Goal: Information Seeking & Learning: Learn about a topic

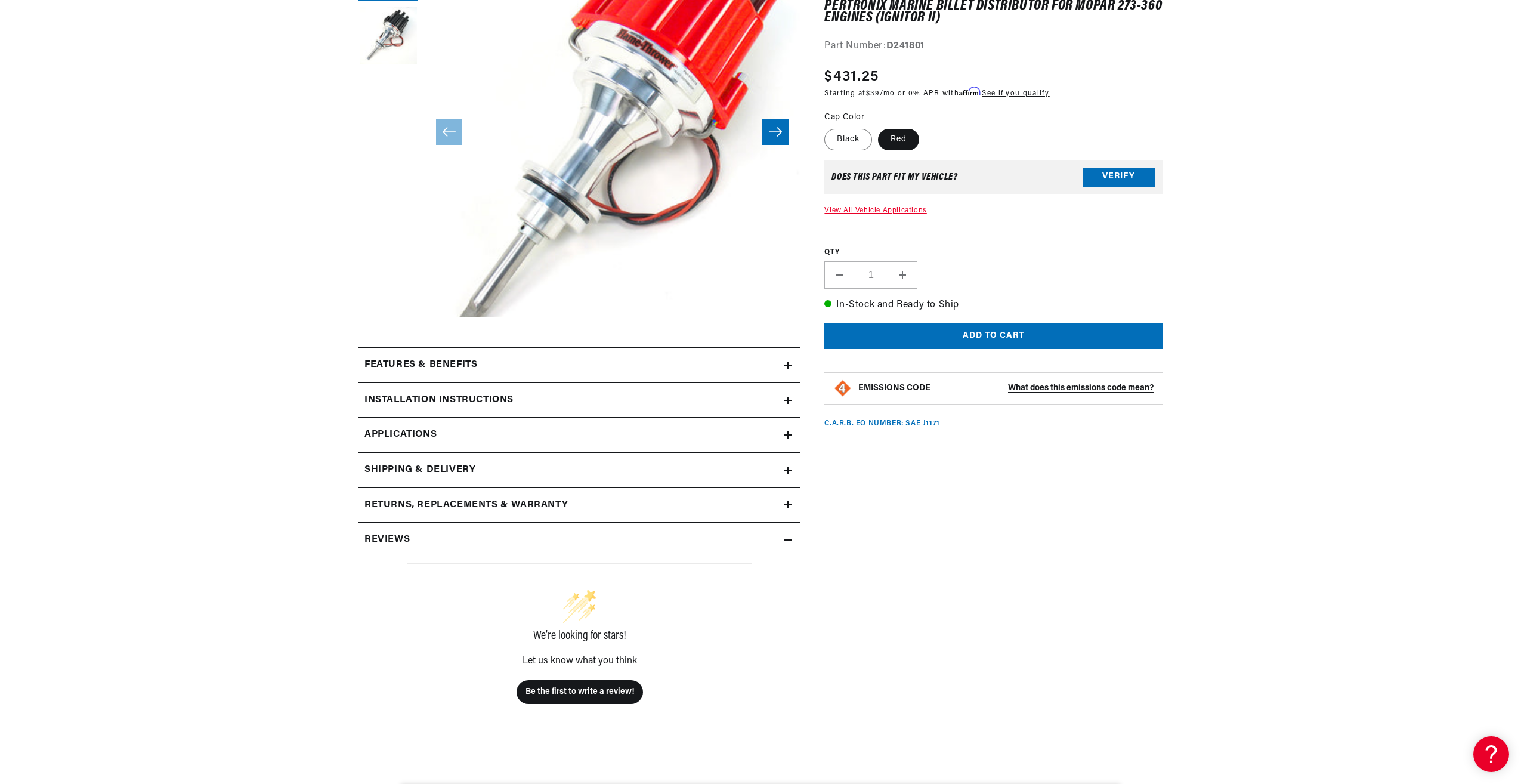
scroll to position [0, 361]
click at [788, 361] on icon at bounding box center [788, 364] width 0 height 7
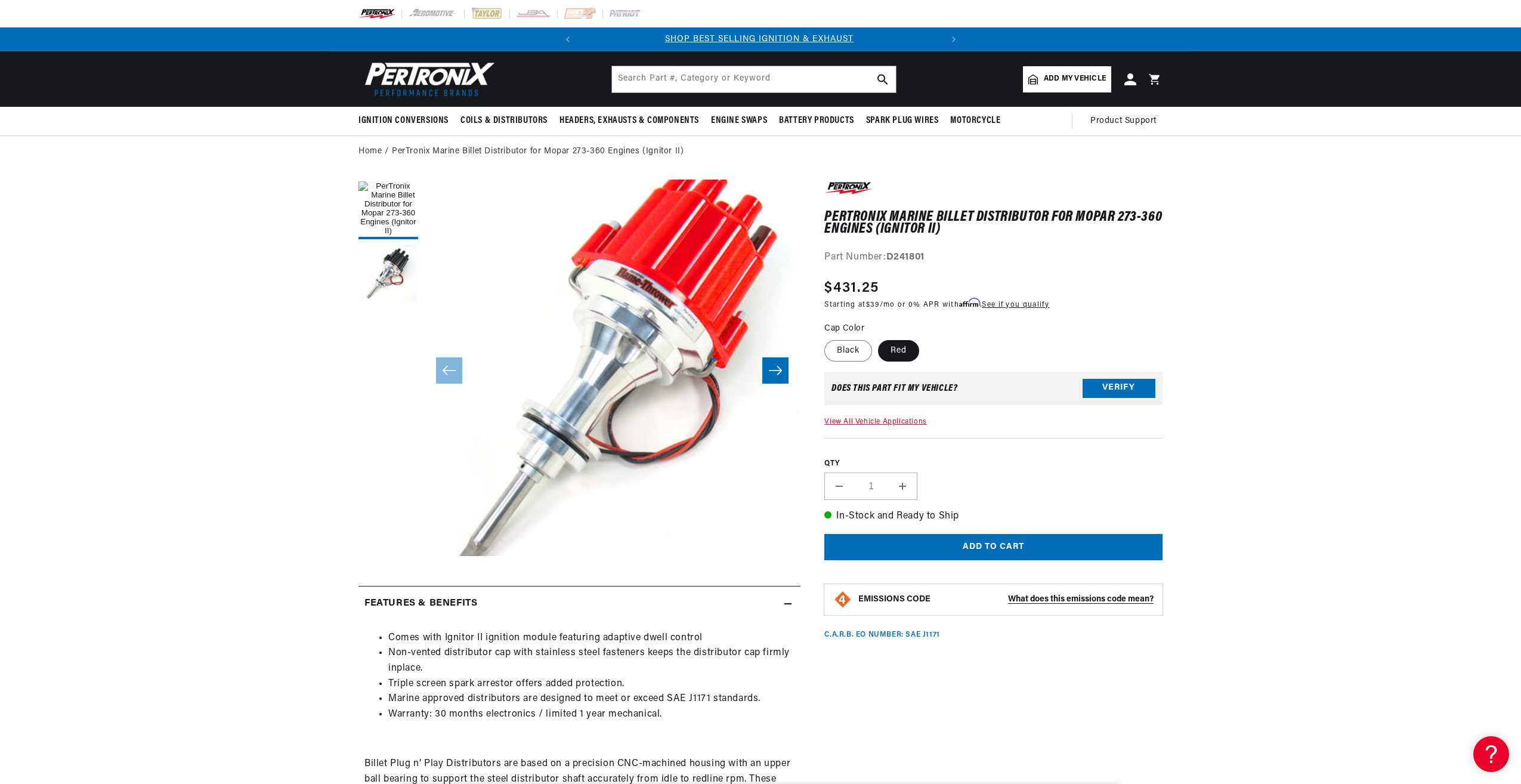
scroll to position [0, 0]
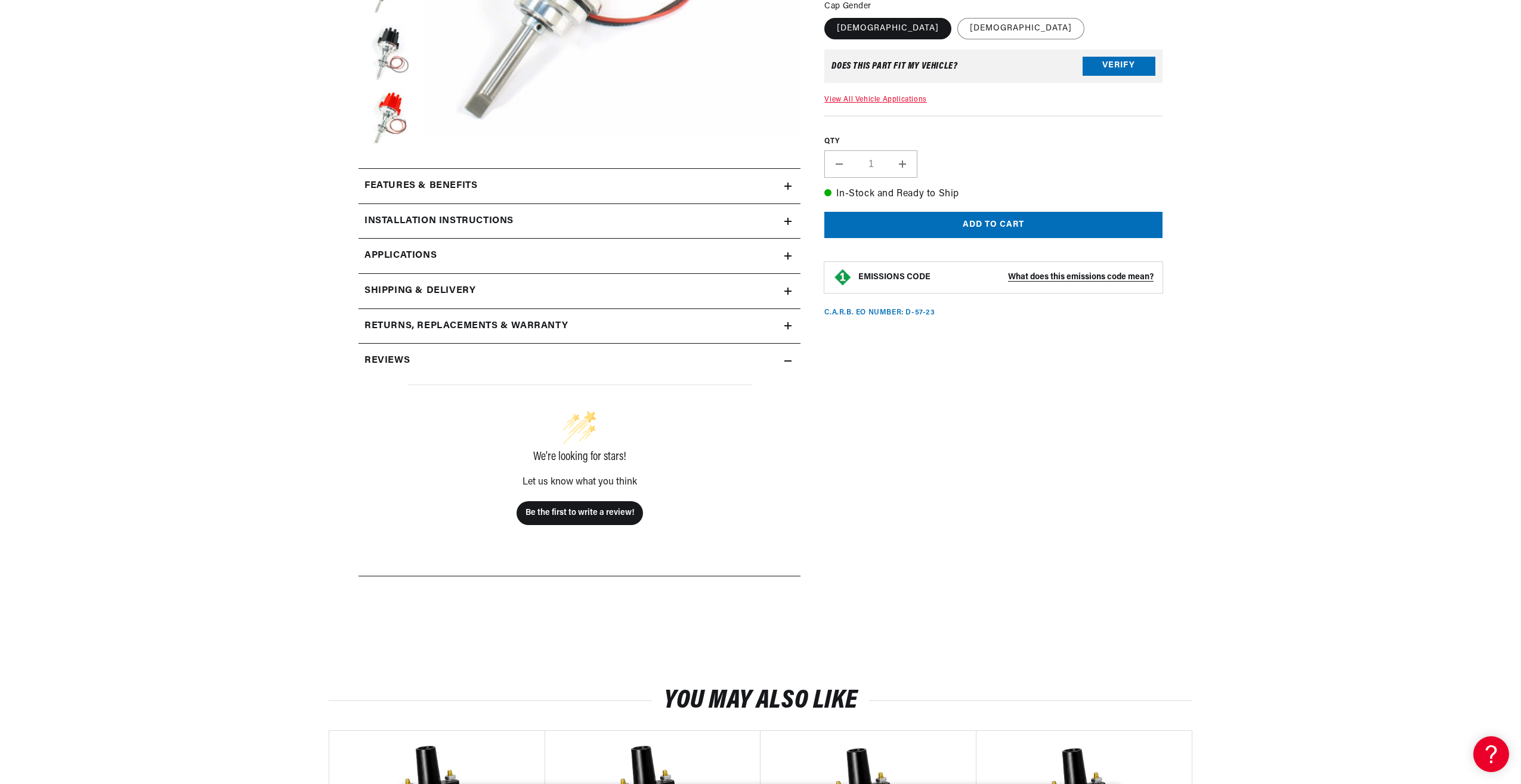
scroll to position [0, 361]
click at [461, 192] on h2 "Features & Benefits" at bounding box center [420, 187] width 113 height 16
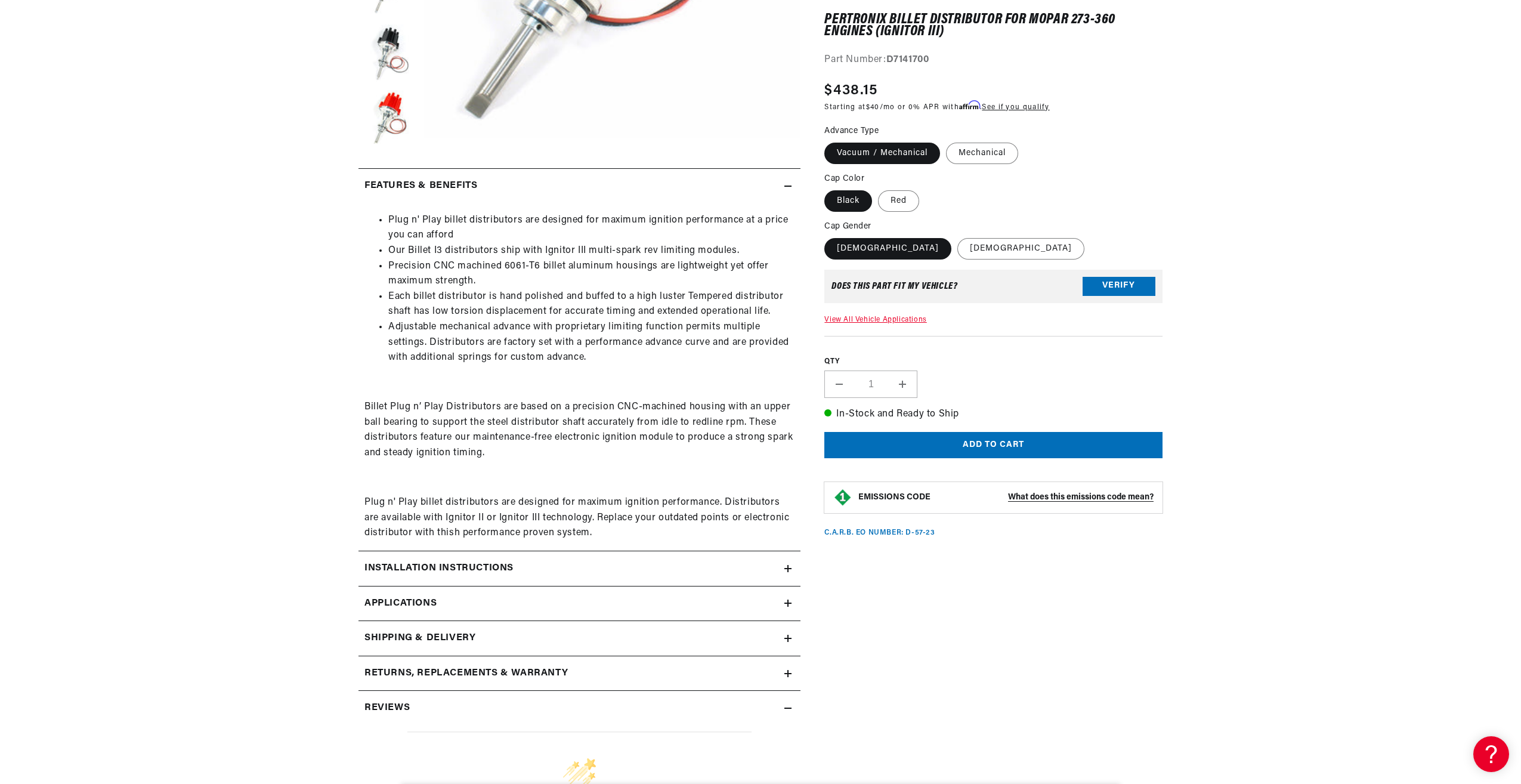
scroll to position [477, 0]
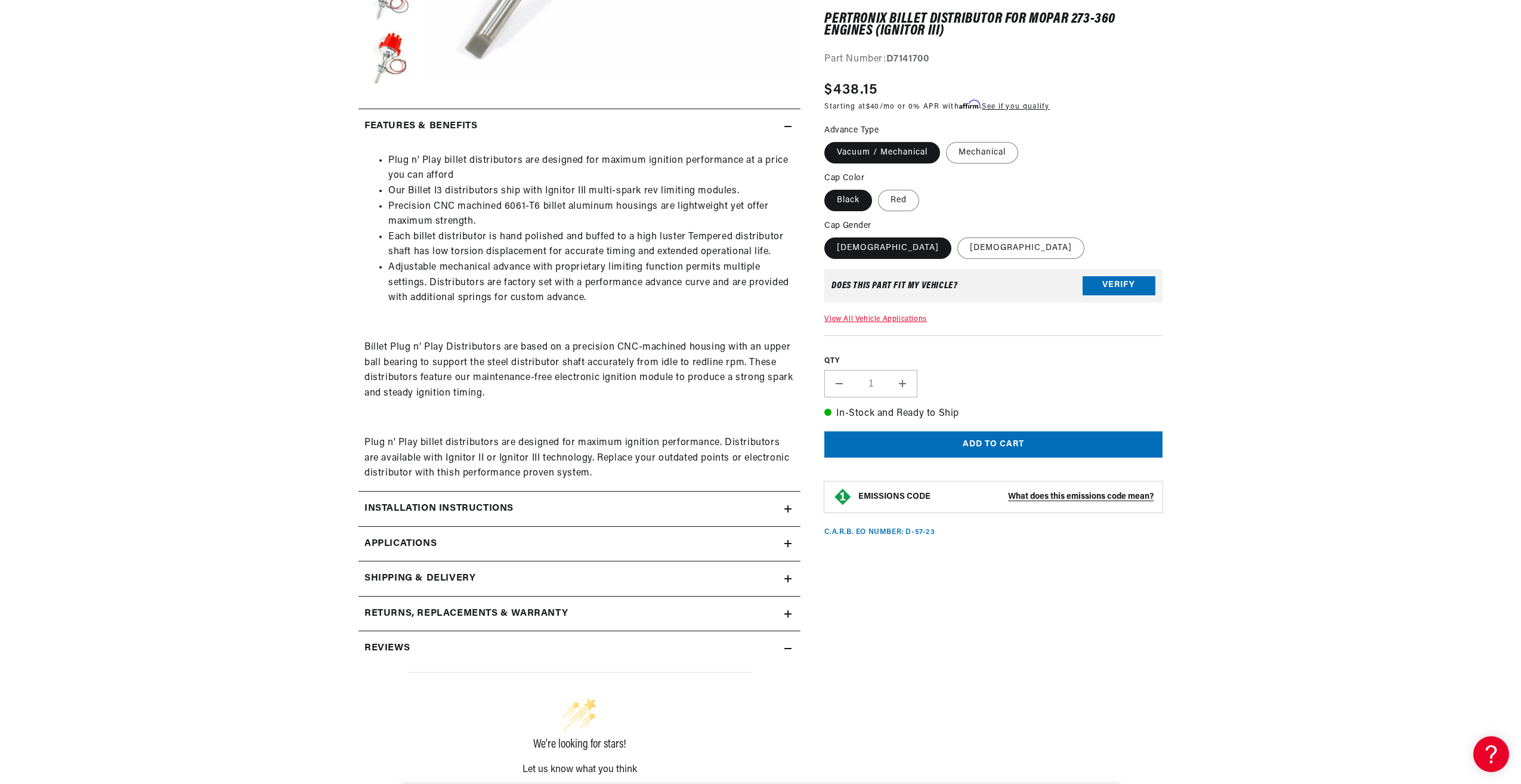
click at [789, 542] on icon at bounding box center [787, 543] width 7 height 7
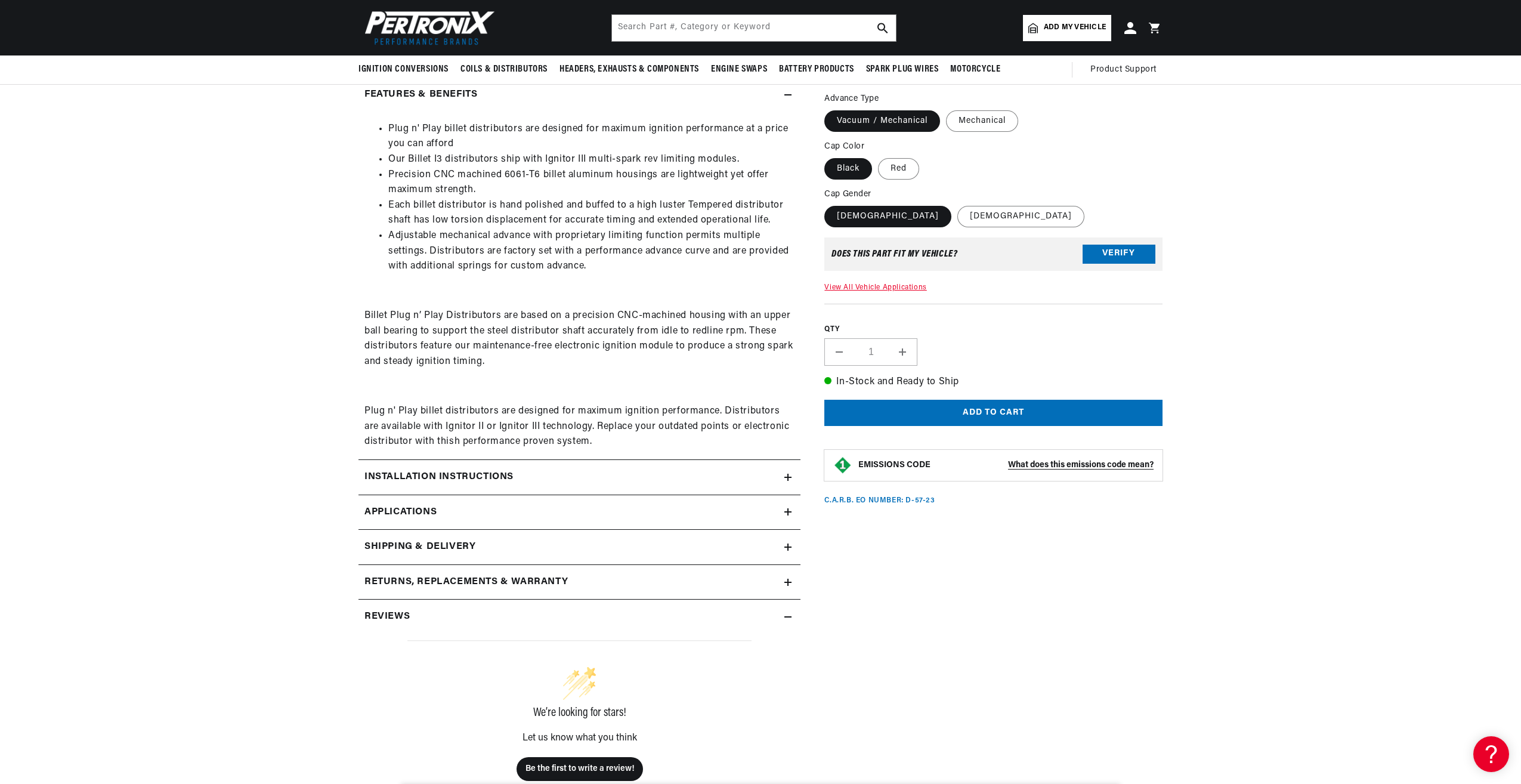
scroll to position [0, 8]
click at [784, 507] on link "Applications" at bounding box center [579, 512] width 442 height 35
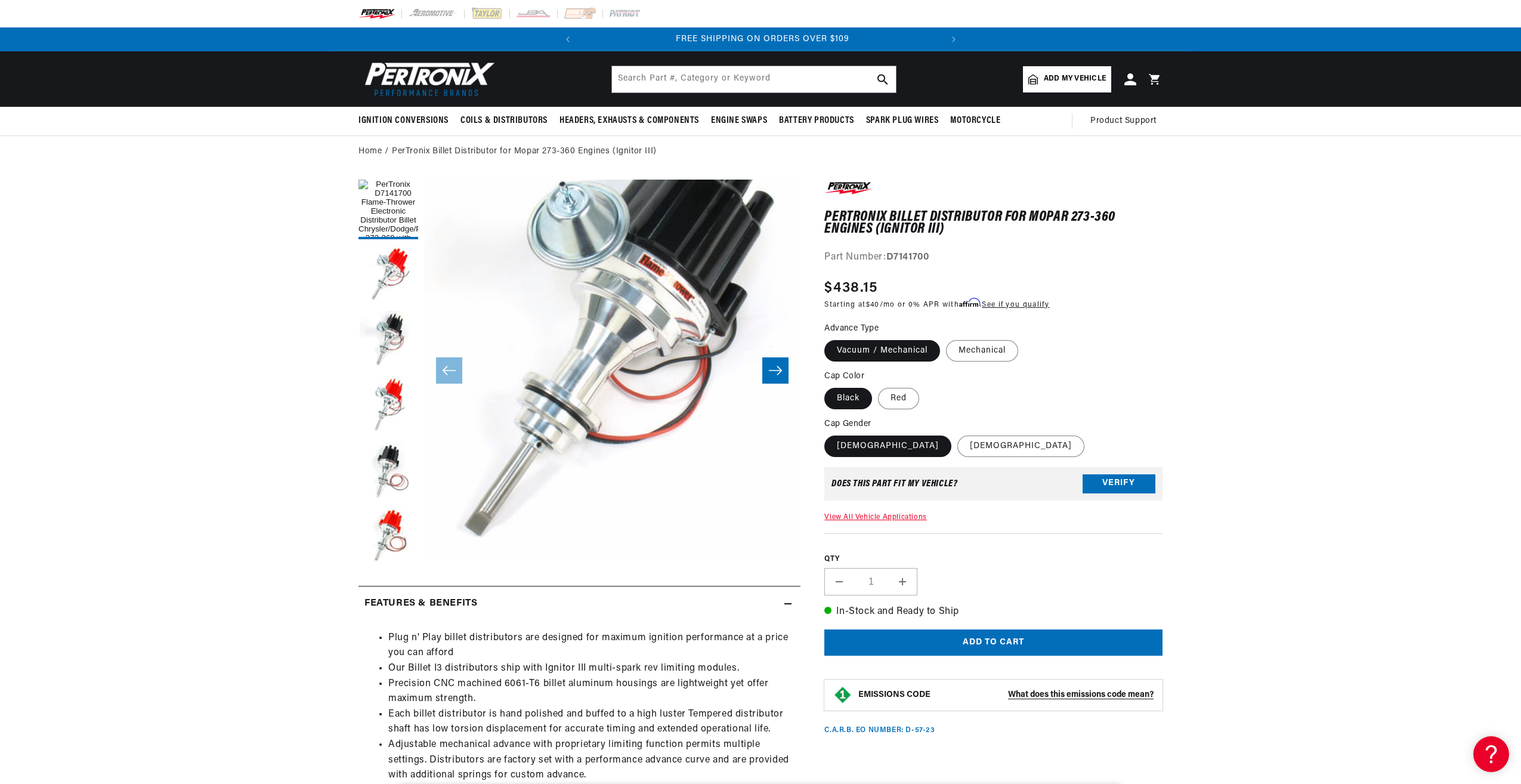
scroll to position [0, 361]
click at [398, 282] on button "Load image 2 in gallery view" at bounding box center [388, 275] width 60 height 60
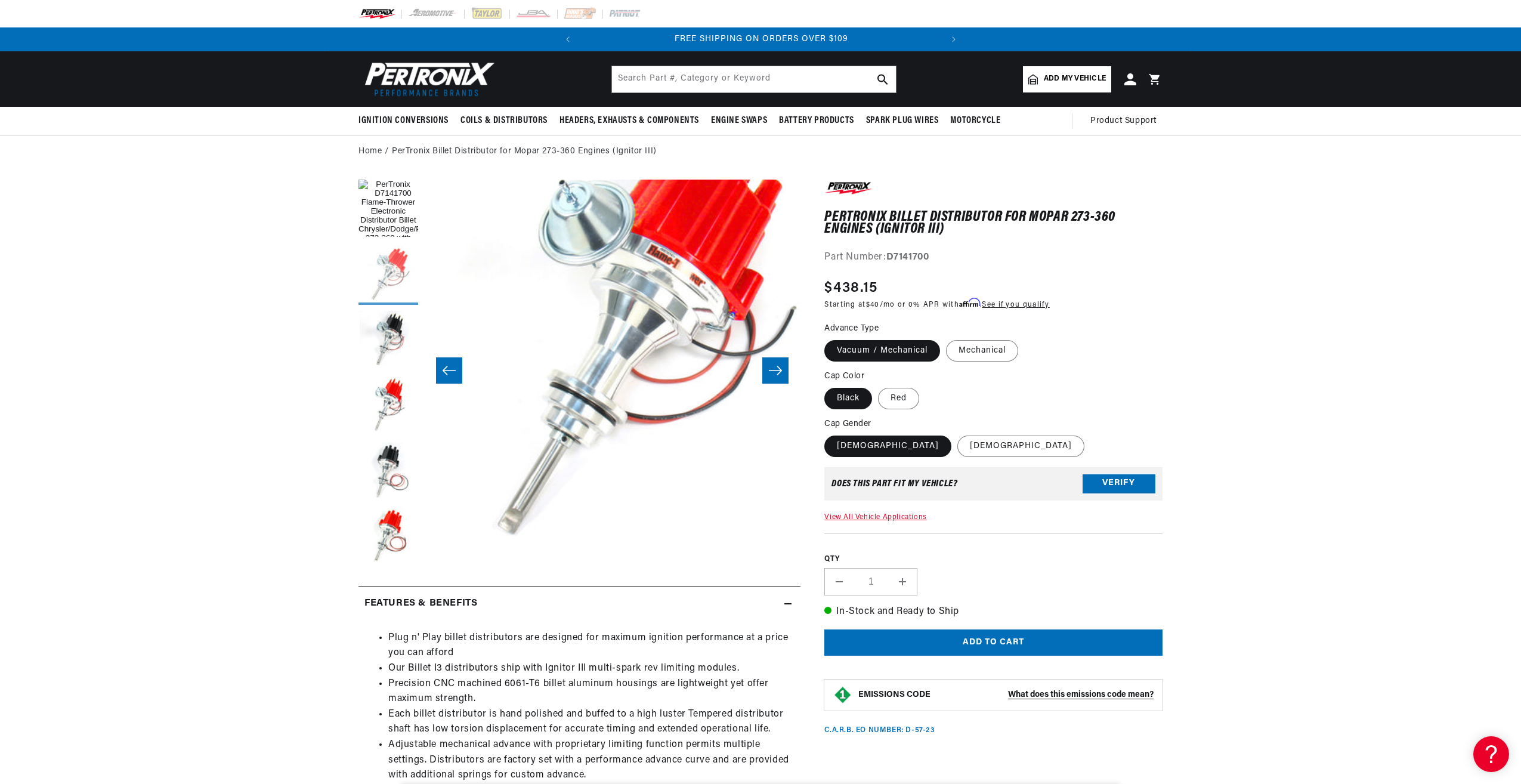
scroll to position [38, 376]
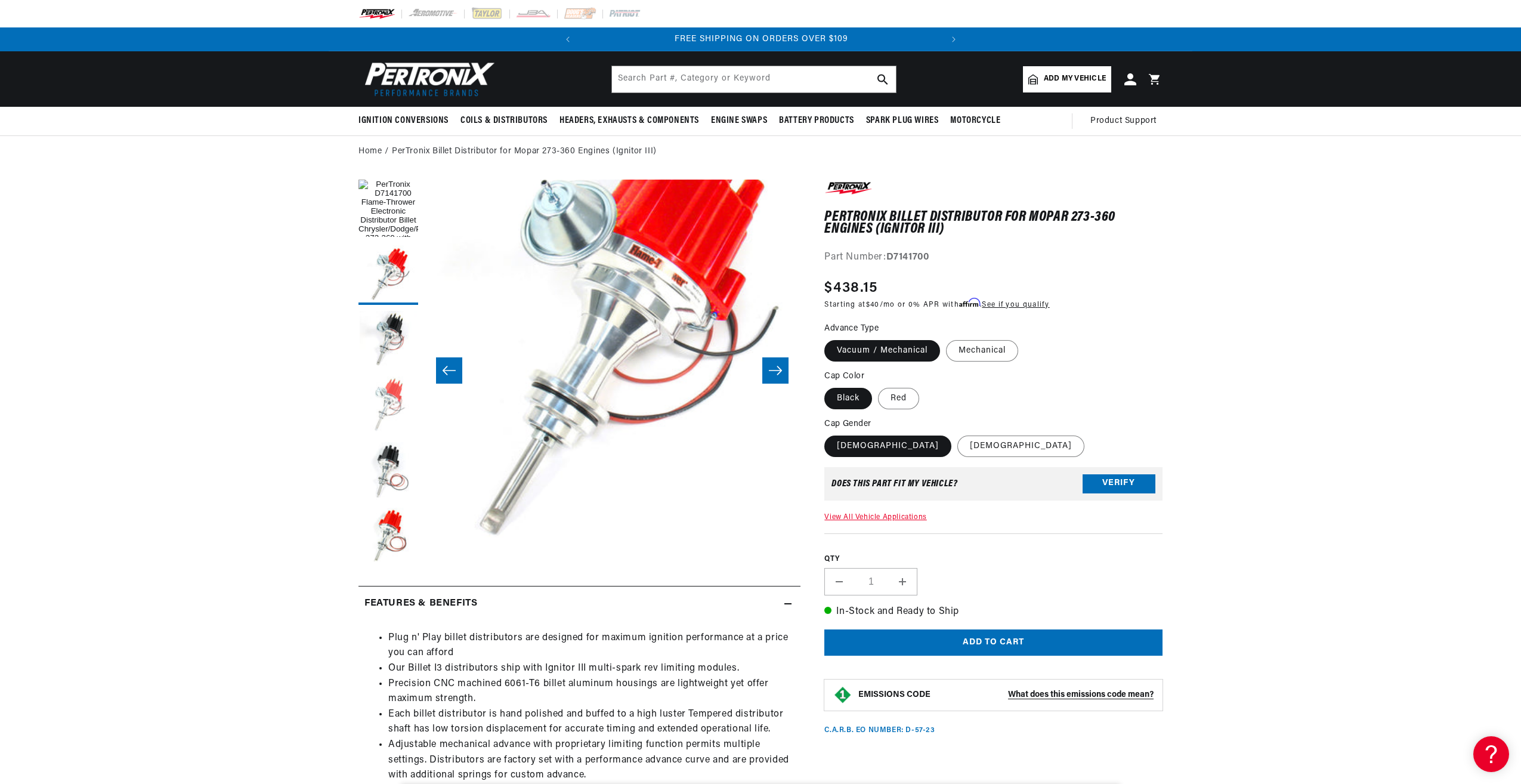
click at [382, 410] on button "Load image 4 in gallery view" at bounding box center [388, 406] width 60 height 60
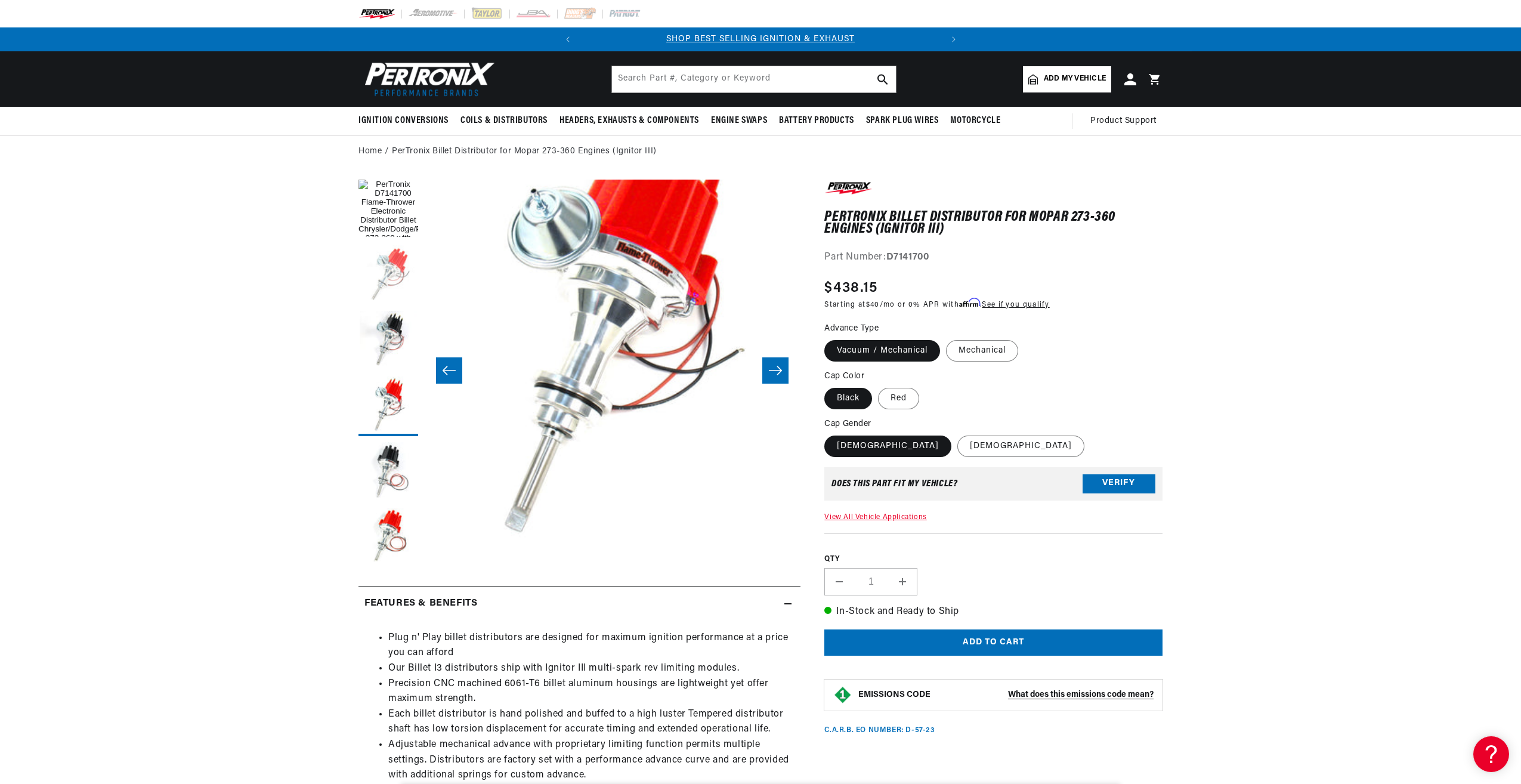
click at [390, 258] on button "Load image 2 in gallery view" at bounding box center [388, 275] width 60 height 60
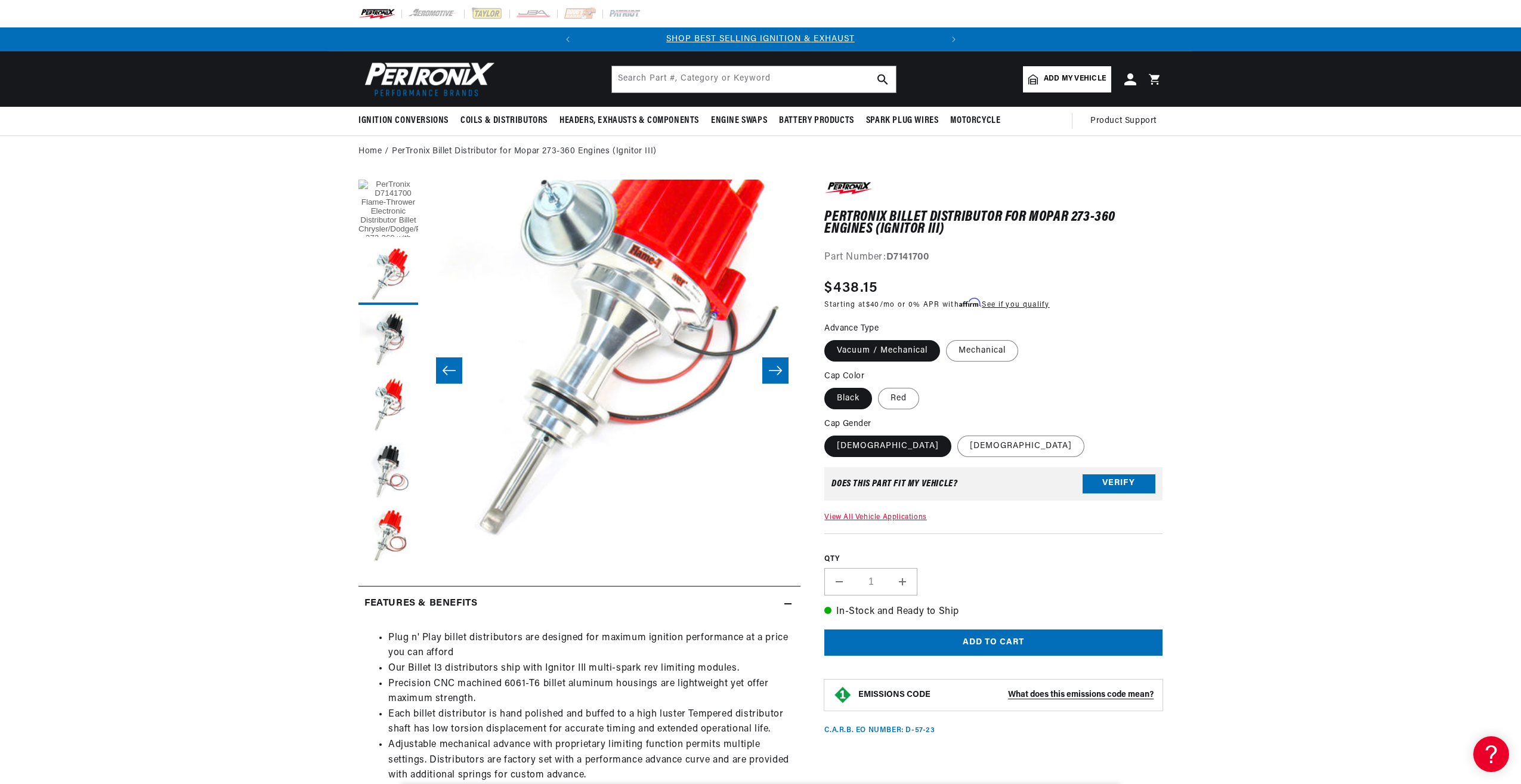
click at [389, 226] on button "Load image 1 in gallery view" at bounding box center [388, 209] width 60 height 60
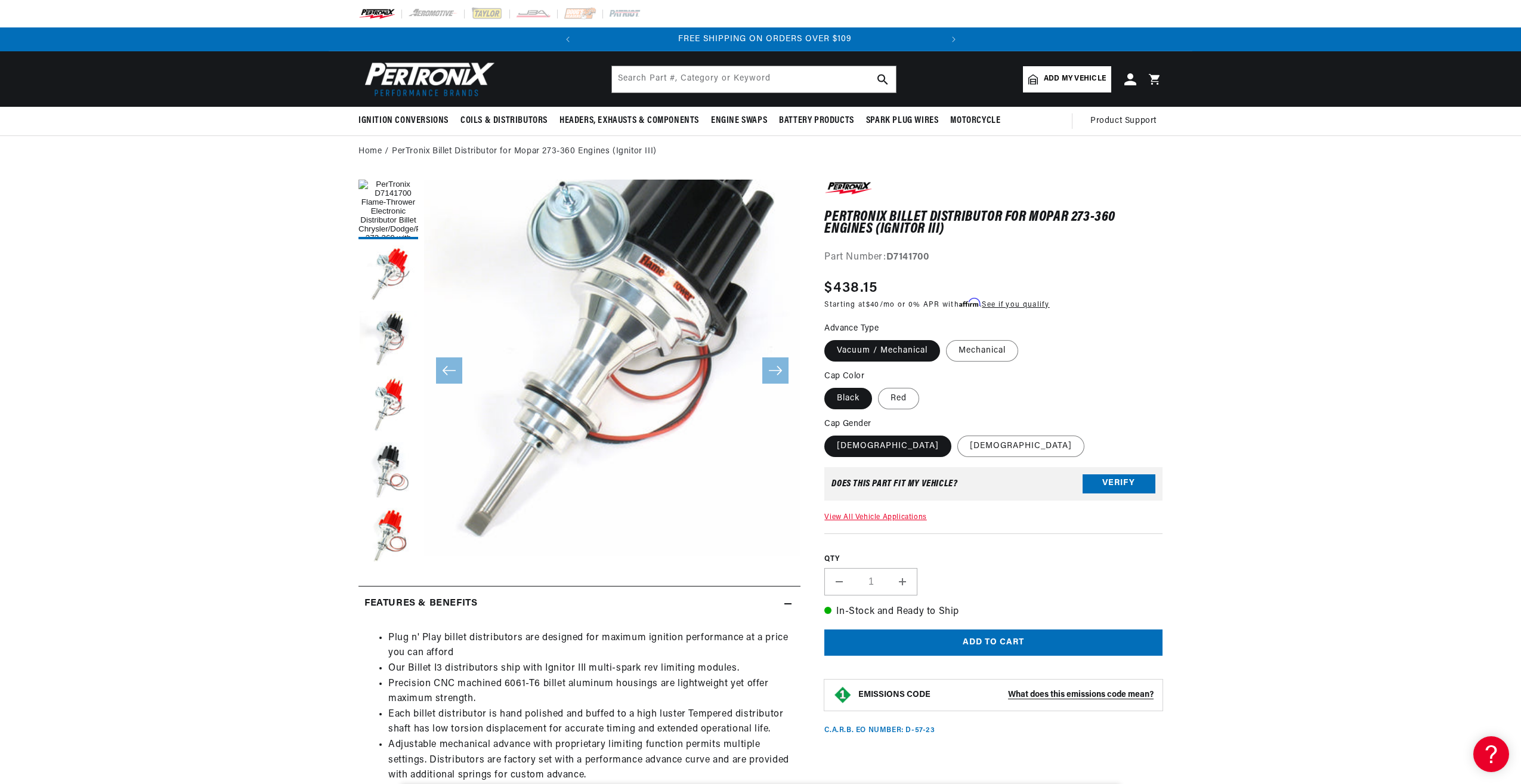
scroll to position [0, 361]
